Goal: Task Accomplishment & Management: Manage account settings

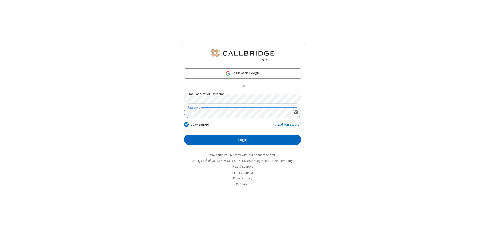
click at [243, 140] on button "Login" at bounding box center [242, 140] width 117 height 10
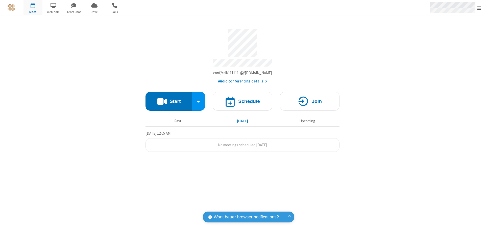
click at [479, 8] on span "Open menu" at bounding box center [479, 8] width 4 height 5
click at [450, 34] on div "Settings" at bounding box center [450, 34] width 71 height 14
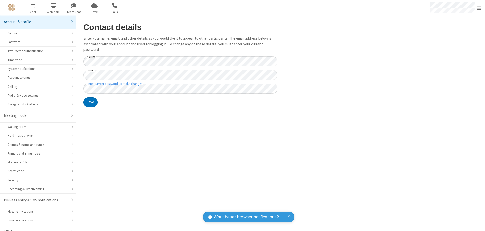
scroll to position [7, 0]
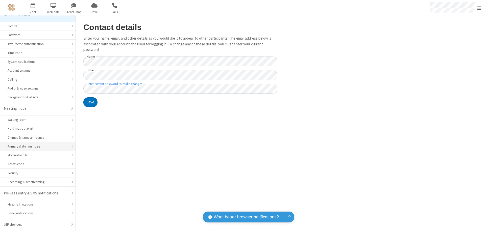
click at [36, 147] on div "Primary dial-in numbers" at bounding box center [38, 146] width 60 height 5
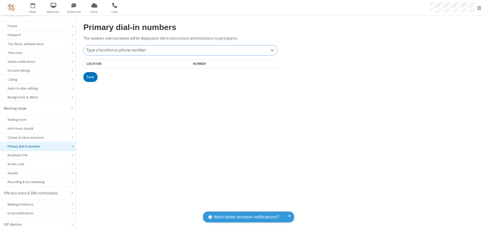
click at [180, 50] on div "Type a location or phone number" at bounding box center [181, 50] width 194 height 10
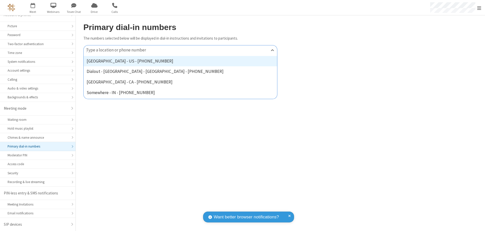
type input "[PHONE_NUMBER]"
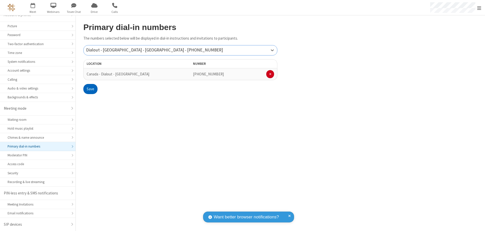
click at [90, 89] on button "Save" at bounding box center [90, 89] width 14 height 10
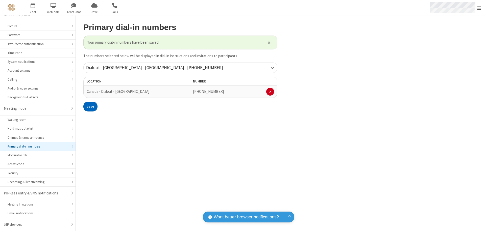
click at [479, 8] on span "Open menu" at bounding box center [479, 8] width 4 height 5
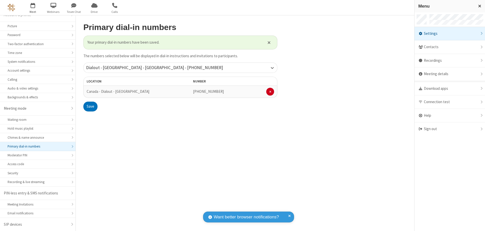
click at [33, 8] on span "button" at bounding box center [33, 5] width 19 height 9
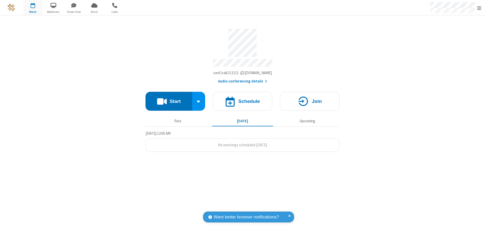
click at [169, 99] on button "Start" at bounding box center [169, 101] width 47 height 19
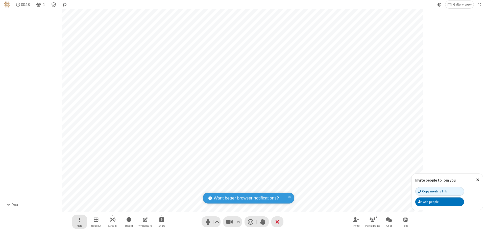
click at [79, 220] on span "Open menu" at bounding box center [79, 220] width 1 height 6
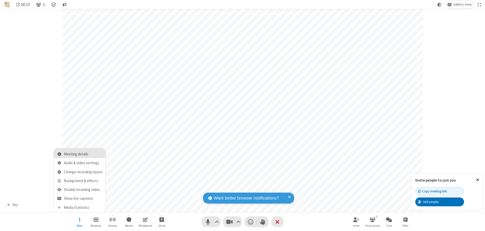
click at [83, 154] on span "Meeting details" at bounding box center [83, 154] width 39 height 4
